Goal: Go to known website: Go to known website

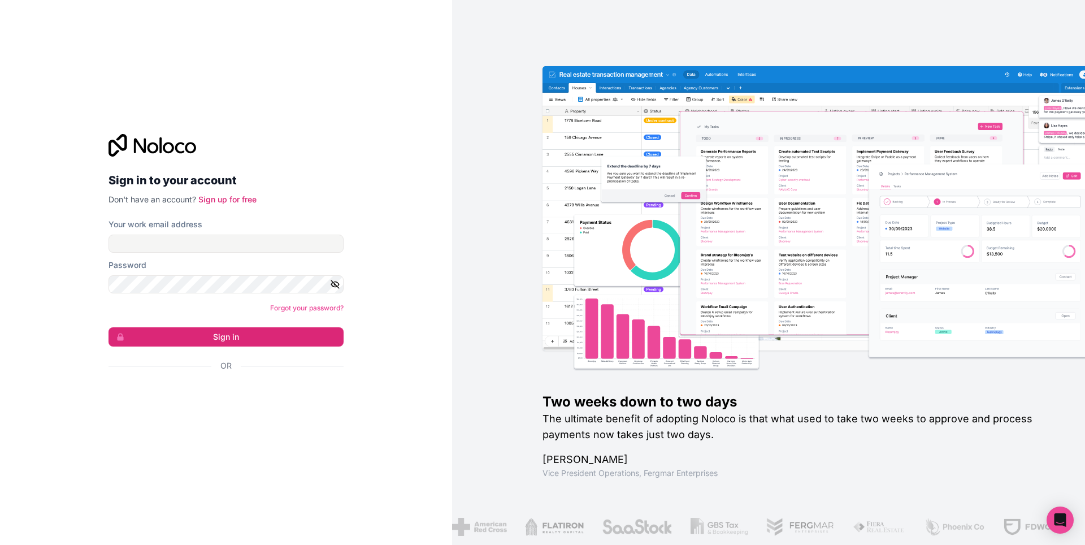
click at [467, 77] on div "Two weeks down to two days The ultimate benefit of adopting Noloco is that what…" at bounding box center [768, 272] width 633 height 545
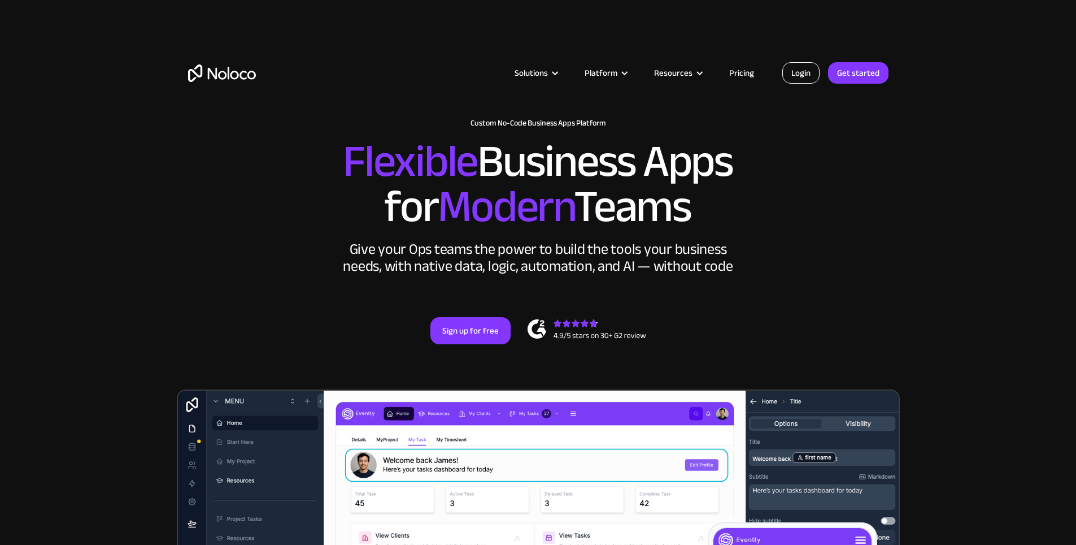
click at [807, 69] on link "Login" at bounding box center [800, 72] width 37 height 21
